Goal: Check status: Check status

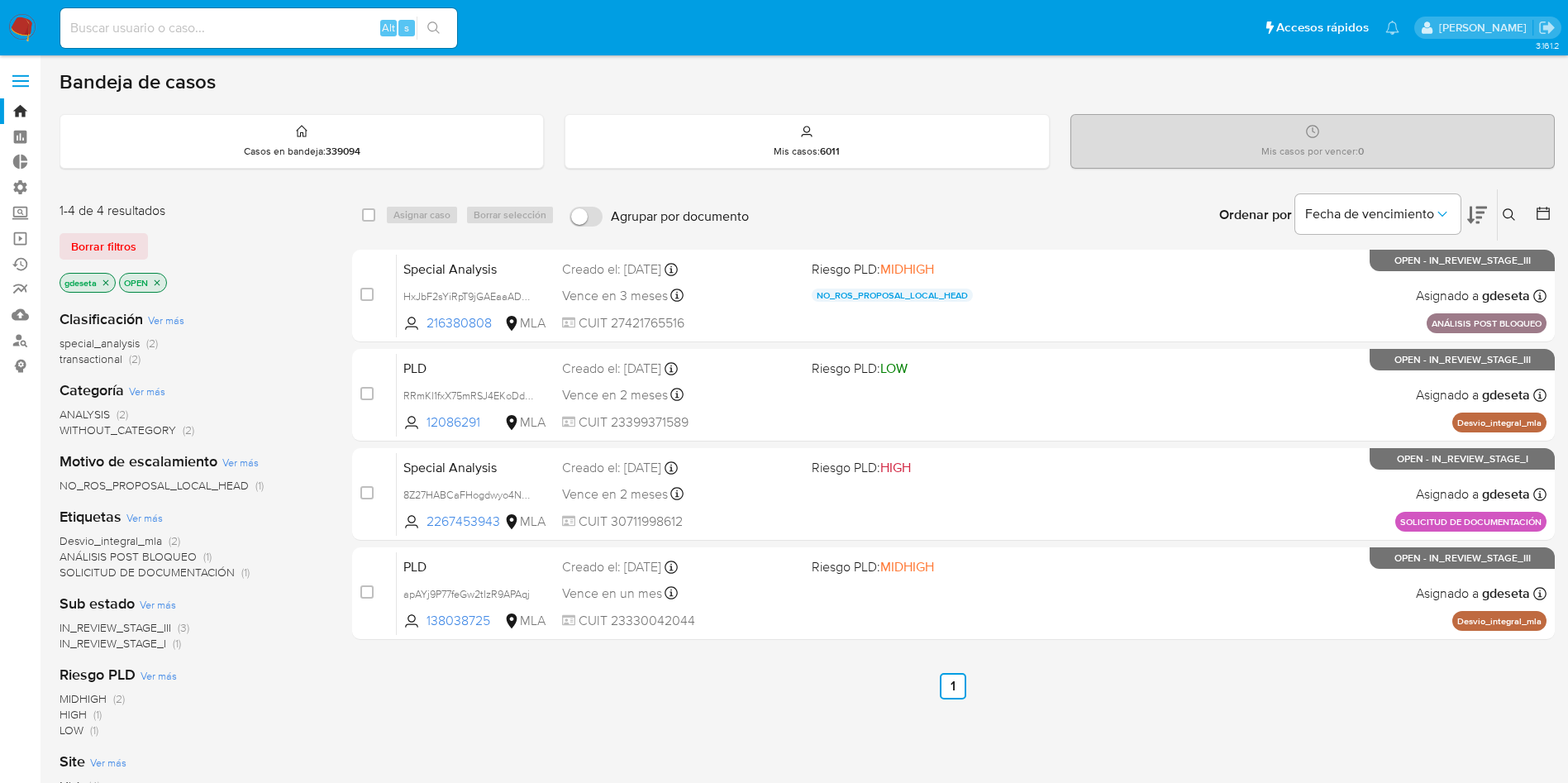
click at [250, 15] on div "Alt s" at bounding box center [258, 28] width 397 height 40
click at [251, 20] on input at bounding box center [258, 28] width 397 height 22
paste input "qLIjX26WgjuvlXNm4fa0Ysb8"
type input "qLIjX26WgjuvlXNm4fa0Ysb8"
click at [433, 32] on icon "search-icon" at bounding box center [434, 28] width 14 height 14
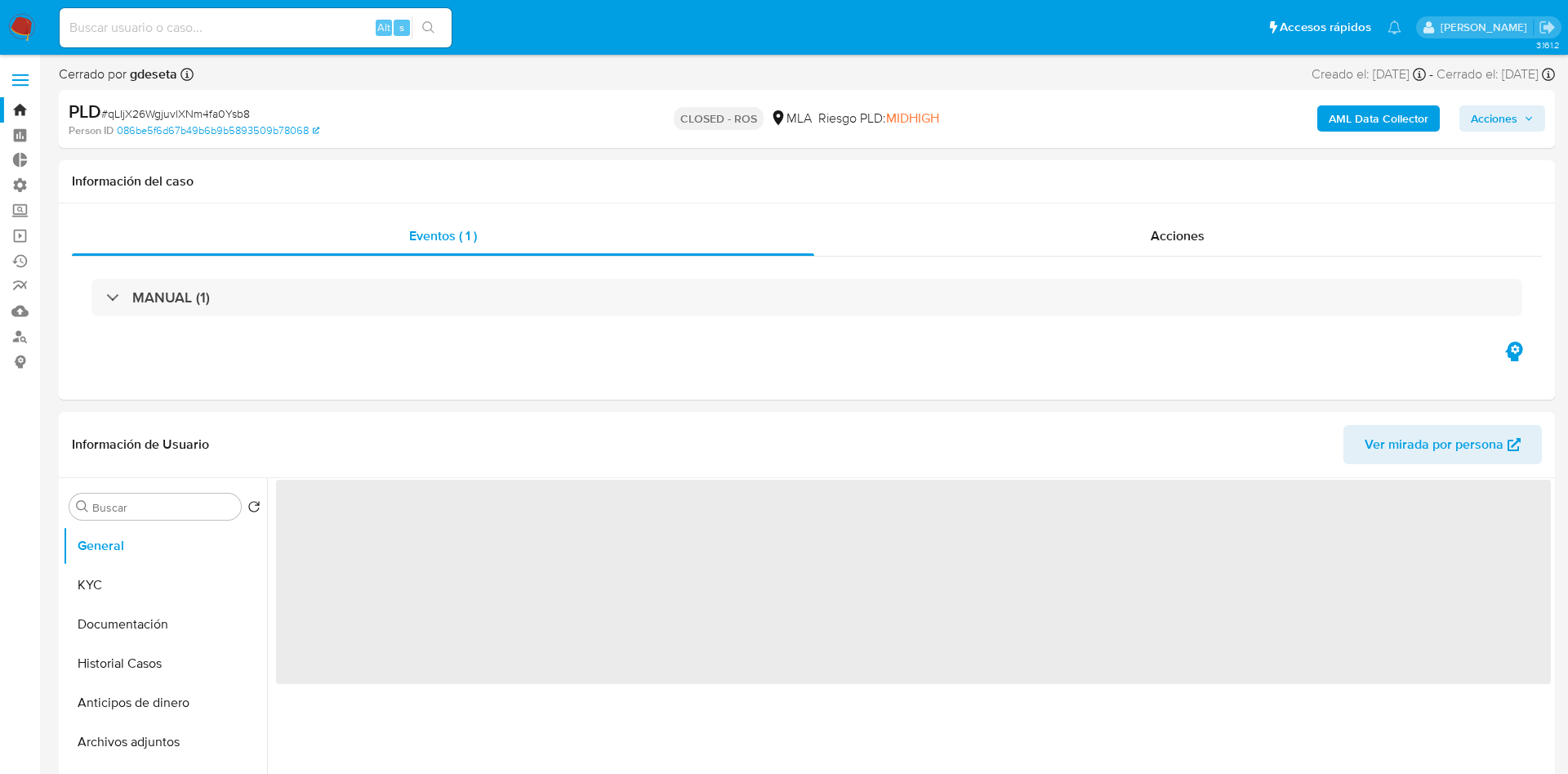
select select "10"
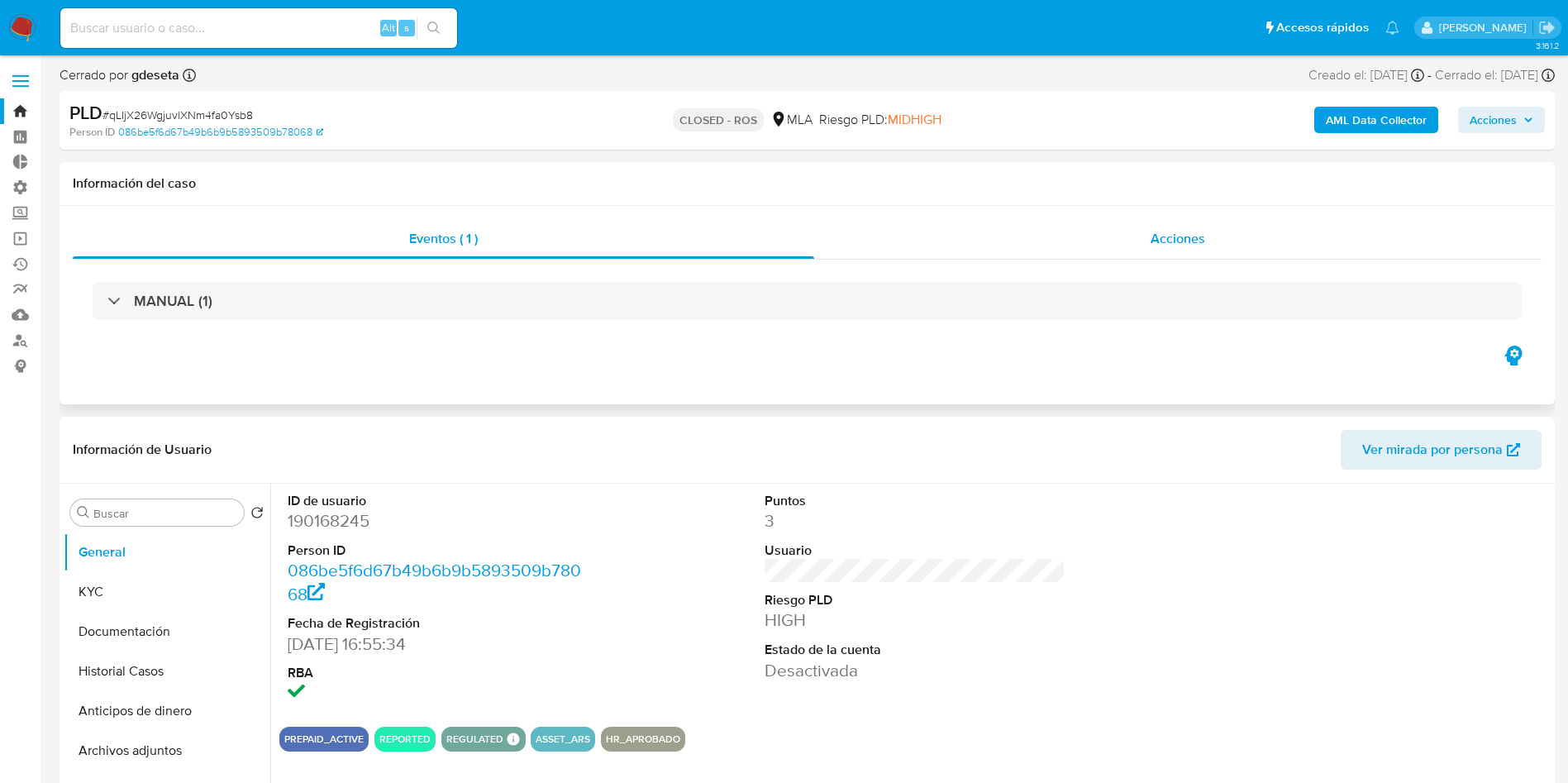
click at [1206, 243] on div "Acciones" at bounding box center [1178, 239] width 728 height 40
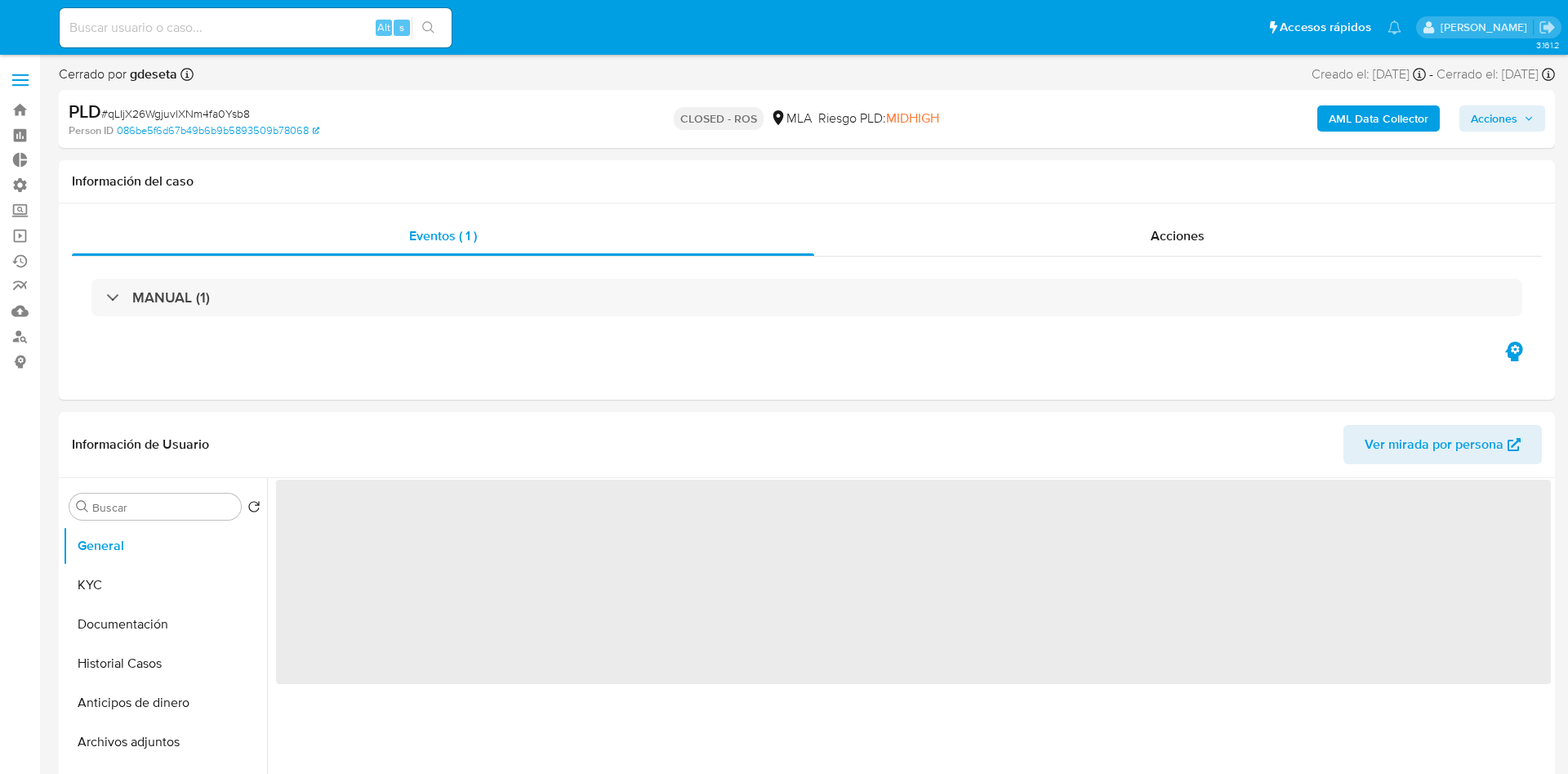
select select "10"
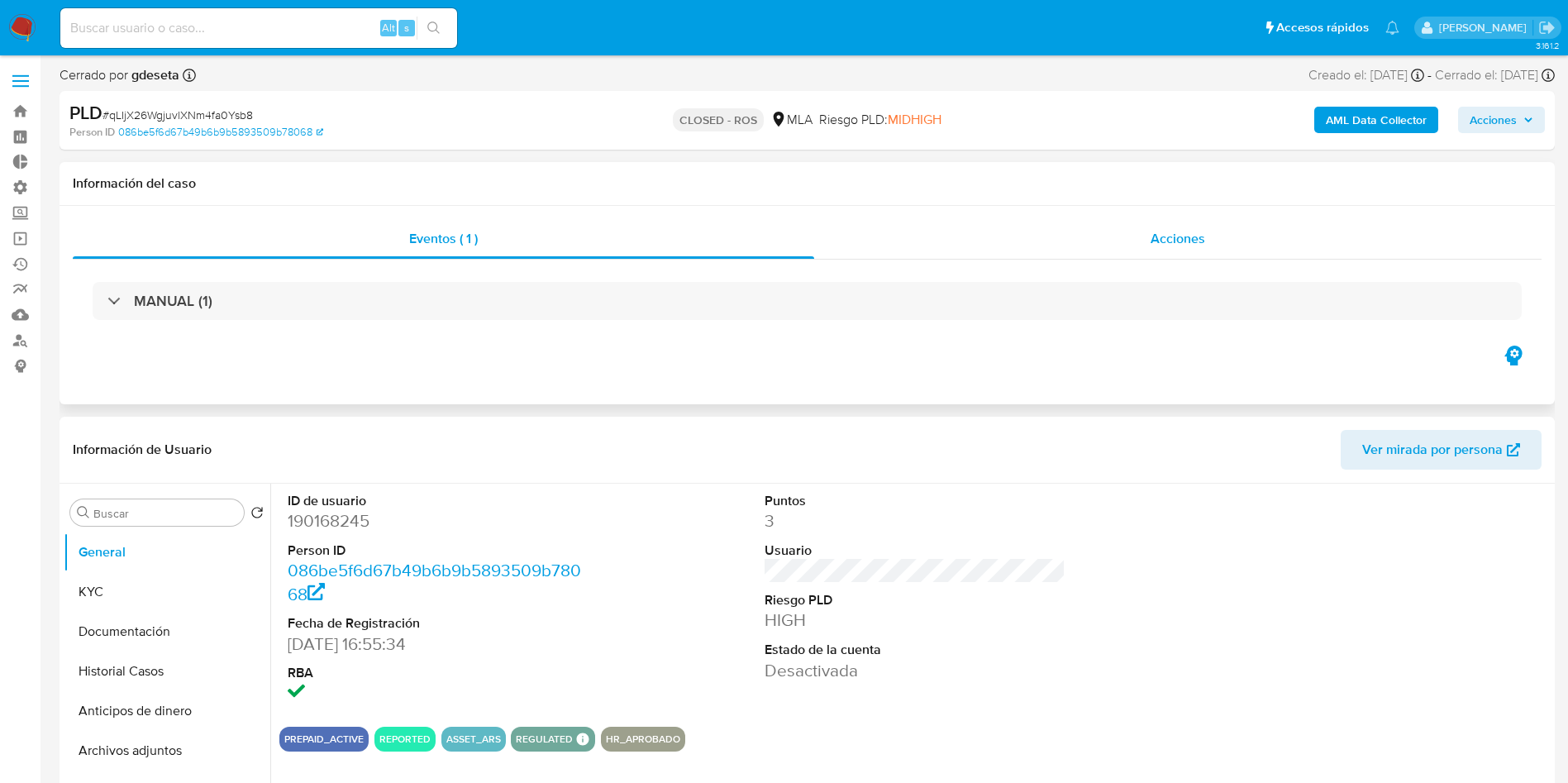
click at [1162, 235] on span "Acciones" at bounding box center [1178, 238] width 54 height 19
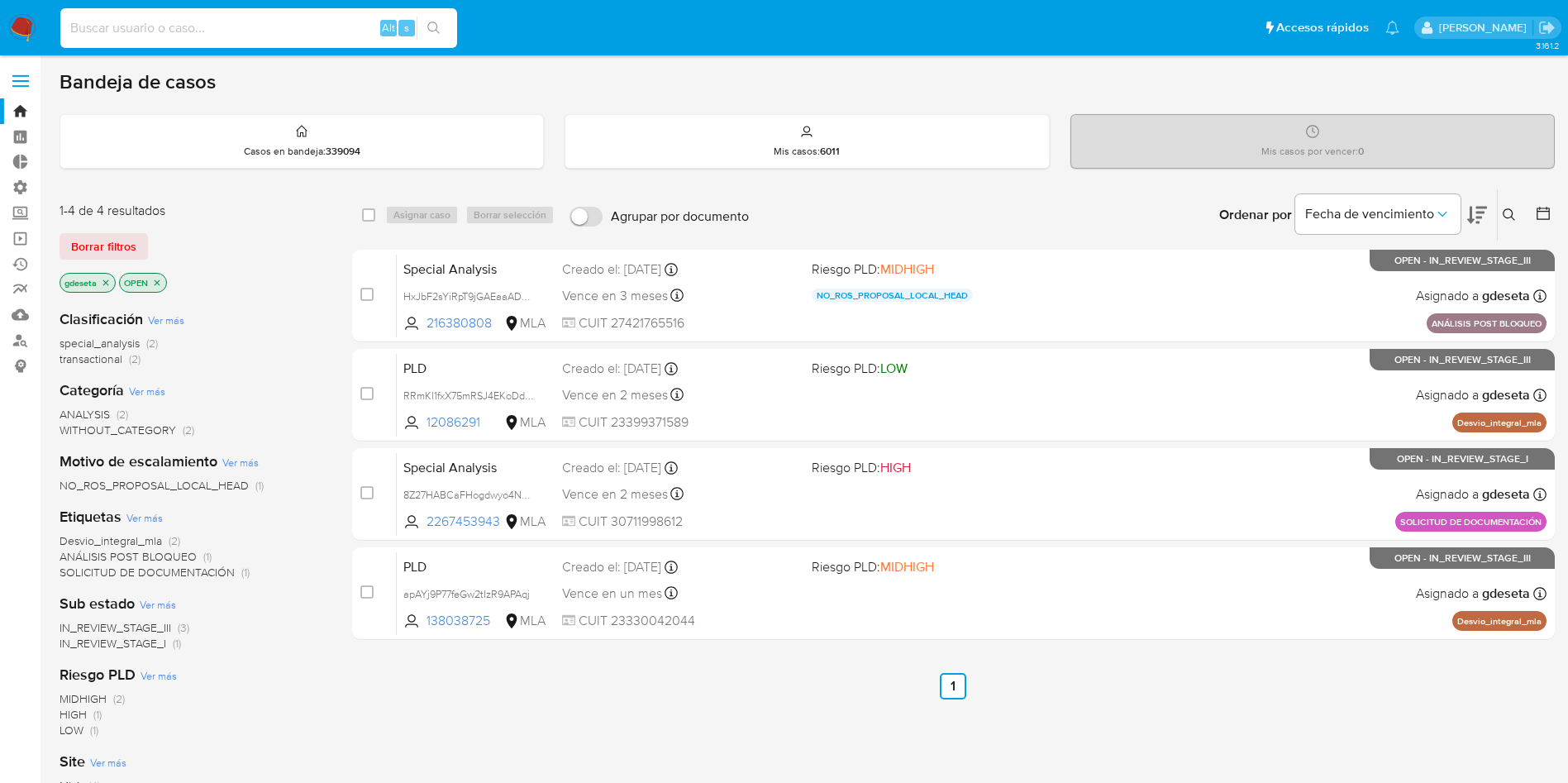
click at [348, 24] on input at bounding box center [258, 28] width 397 height 22
paste input "qLIjX26WgjuvlXNm4fa0Ysb8"
type input "qLIjX26WgjuvlXNm4fa0Ysb8"
click at [433, 36] on button "search-icon" at bounding box center [433, 28] width 34 height 24
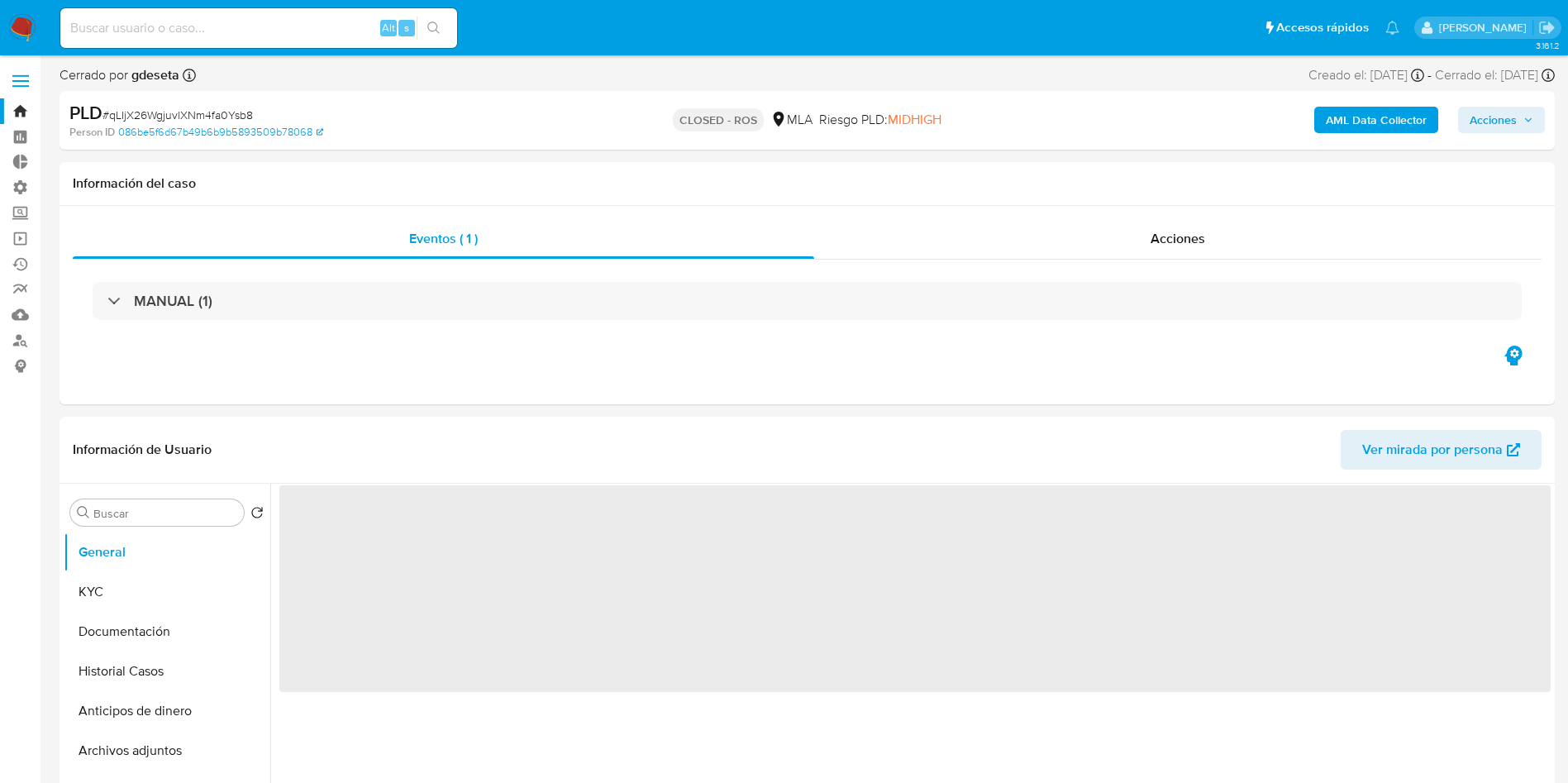
select select "10"
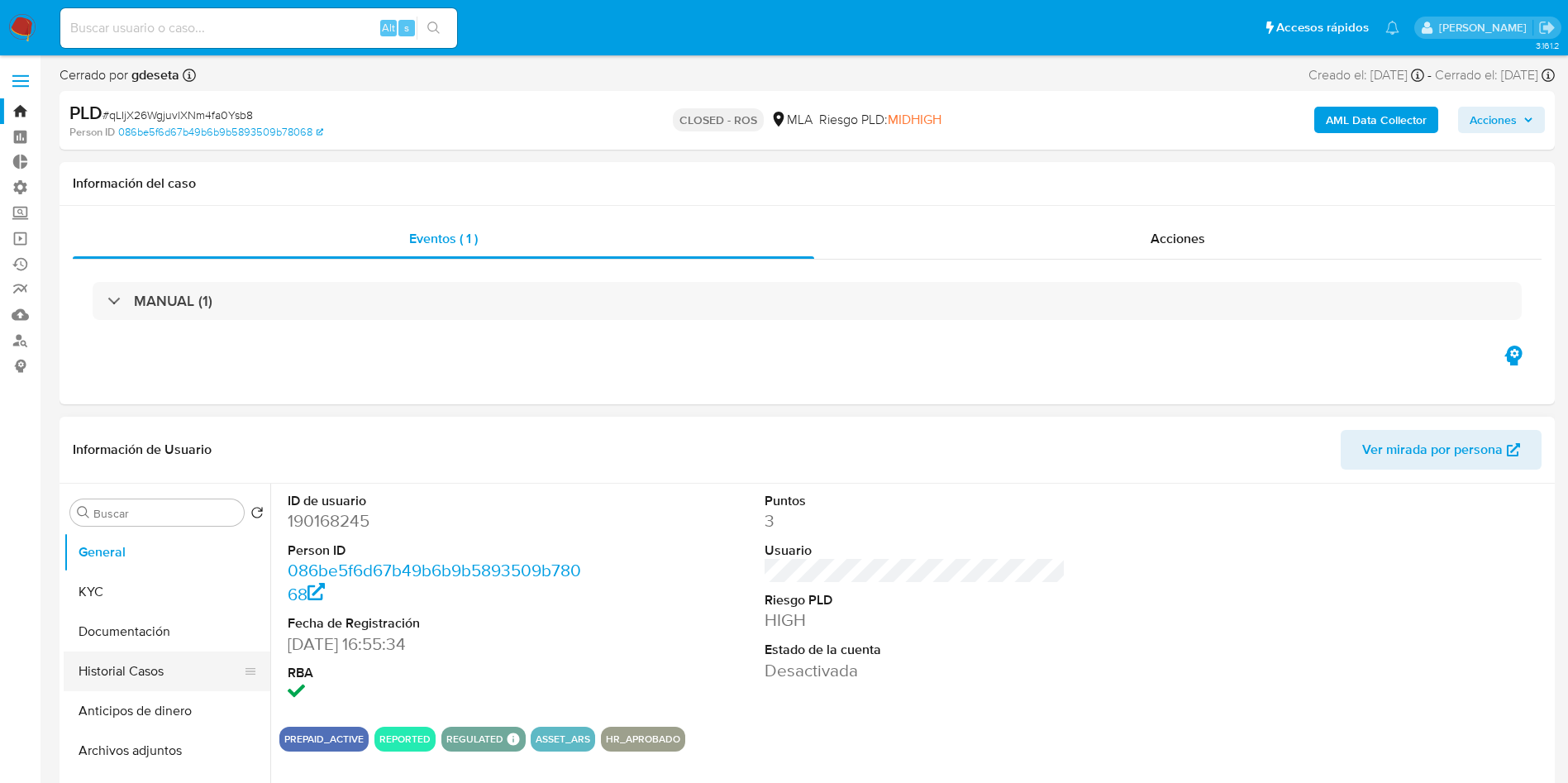
click at [169, 666] on button "Historial Casos" at bounding box center [160, 671] width 193 height 40
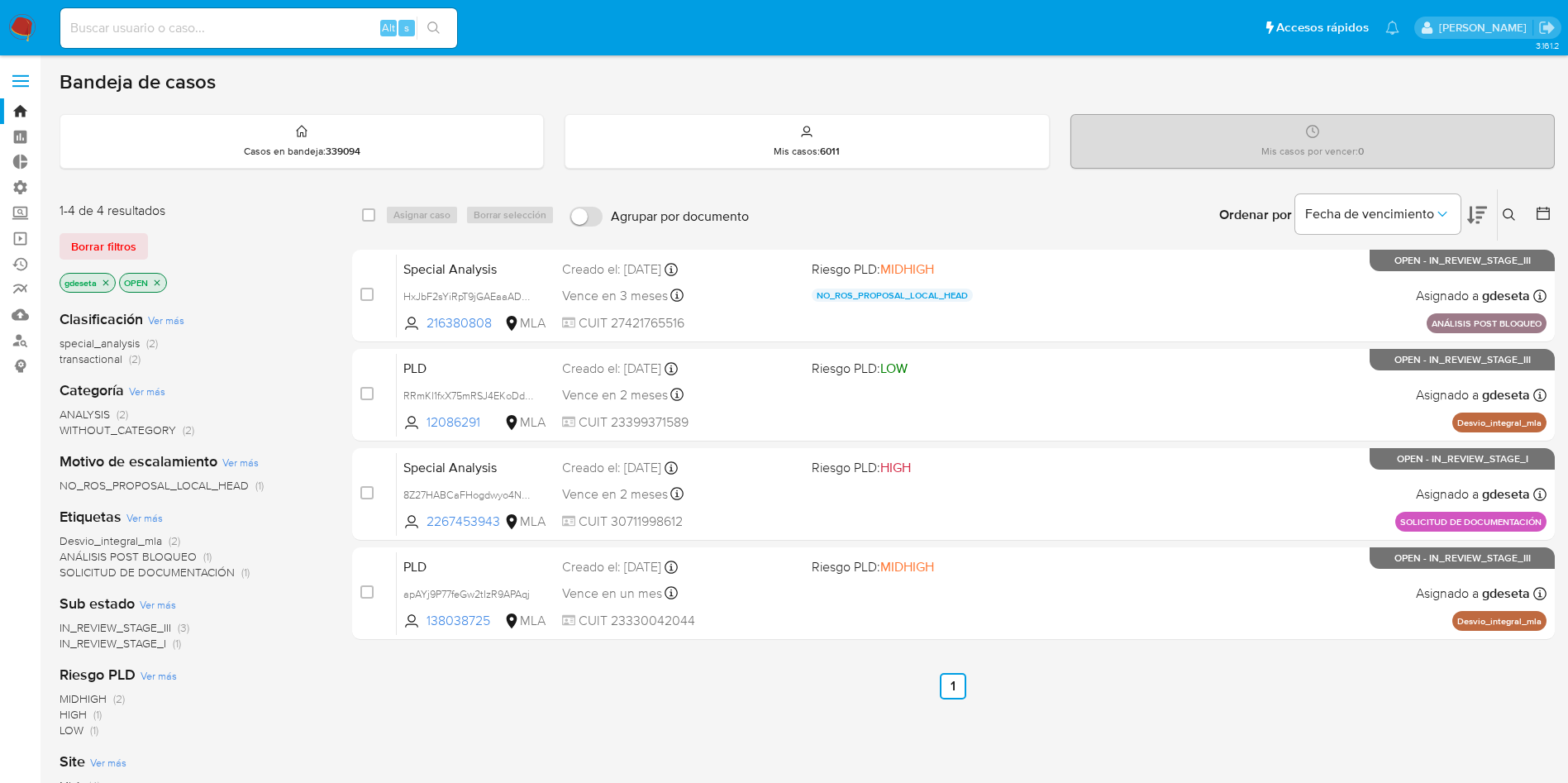
click at [107, 287] on icon "close-filter" at bounding box center [105, 282] width 10 height 10
